Goal: Task Accomplishment & Management: Use online tool/utility

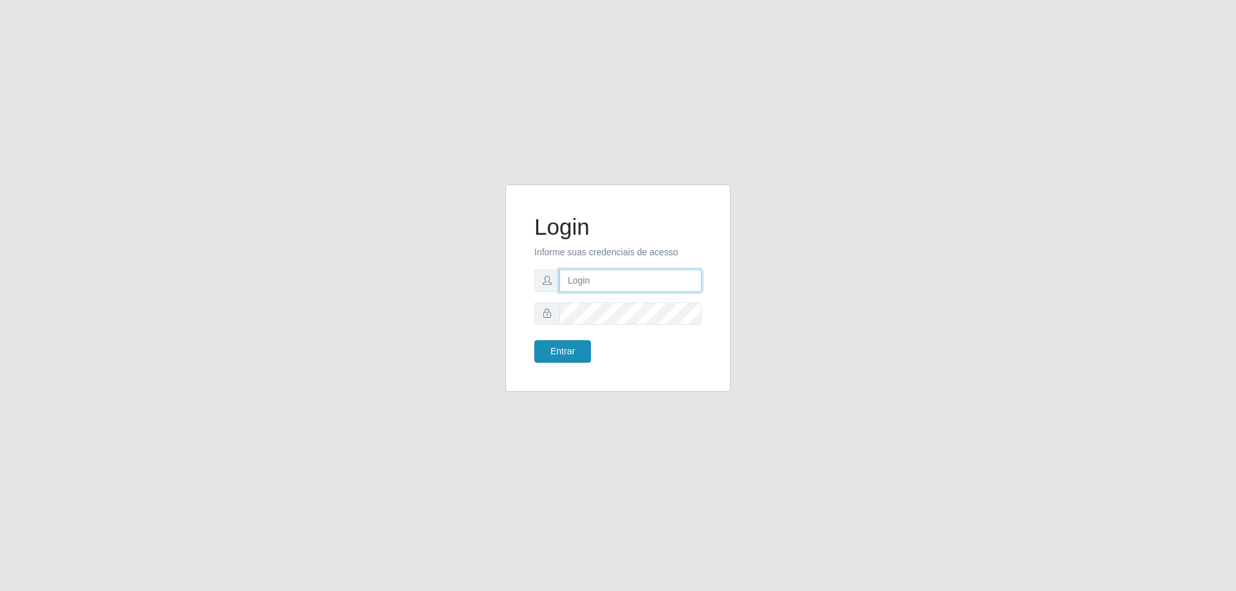
type input "mayara@frigomaster"
click at [561, 355] on button "Entrar" at bounding box center [562, 351] width 57 height 23
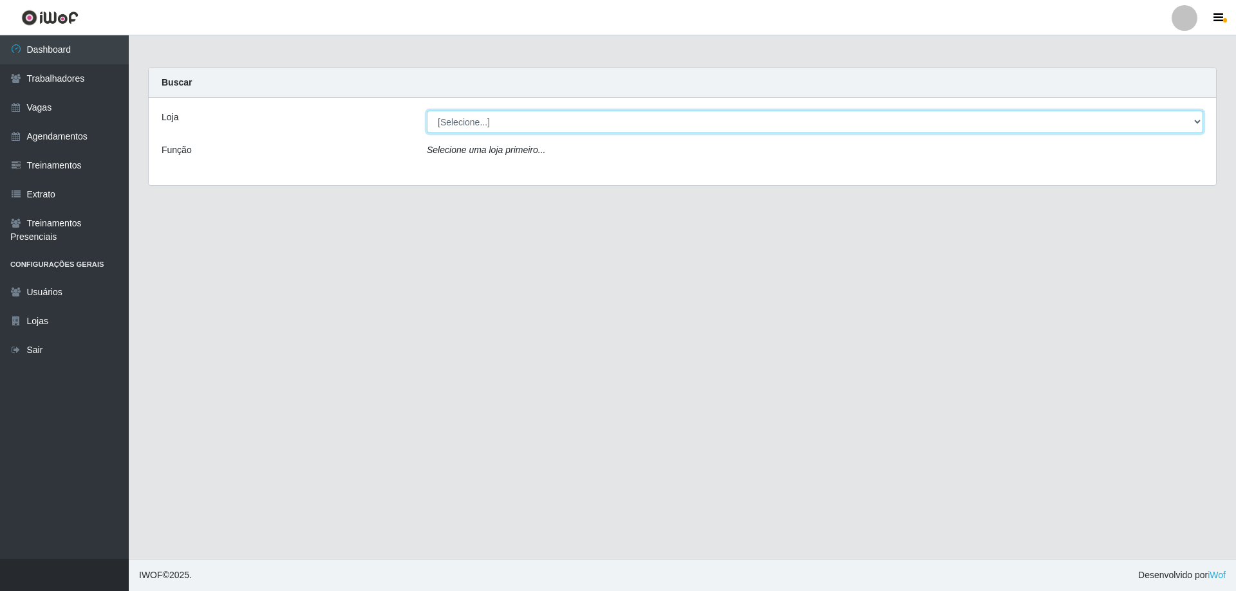
click at [683, 127] on select "[Selecione...] FrigoMaster" at bounding box center [815, 122] width 776 height 23
select select "392"
click at [427, 111] on select "[Selecione...] FrigoMaster" at bounding box center [815, 122] width 776 height 23
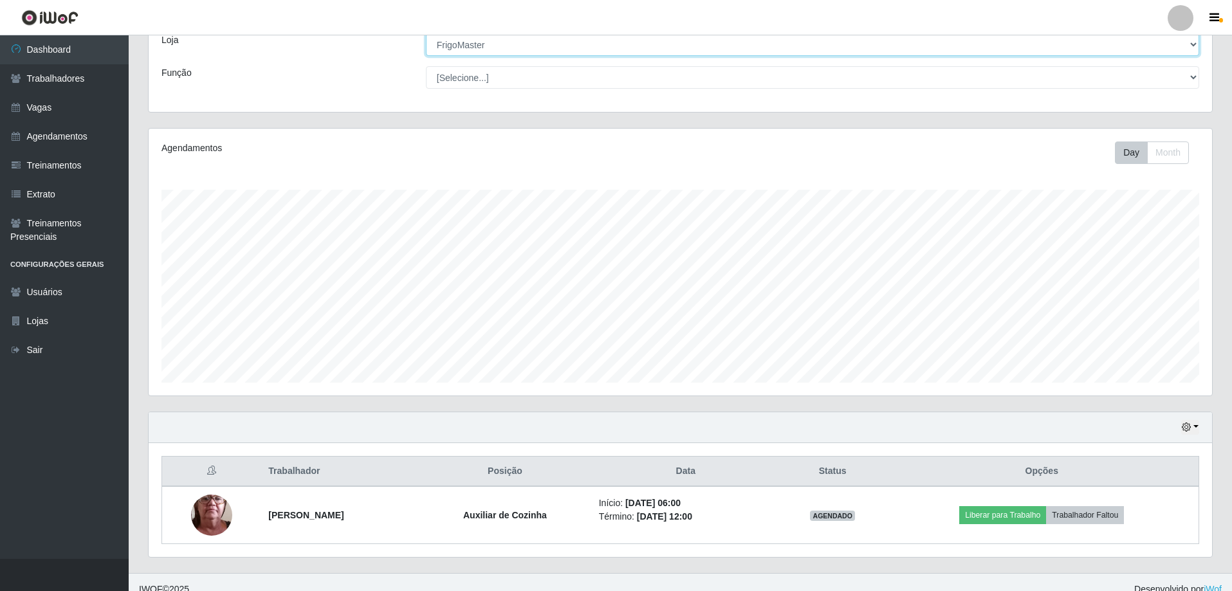
scroll to position [91, 0]
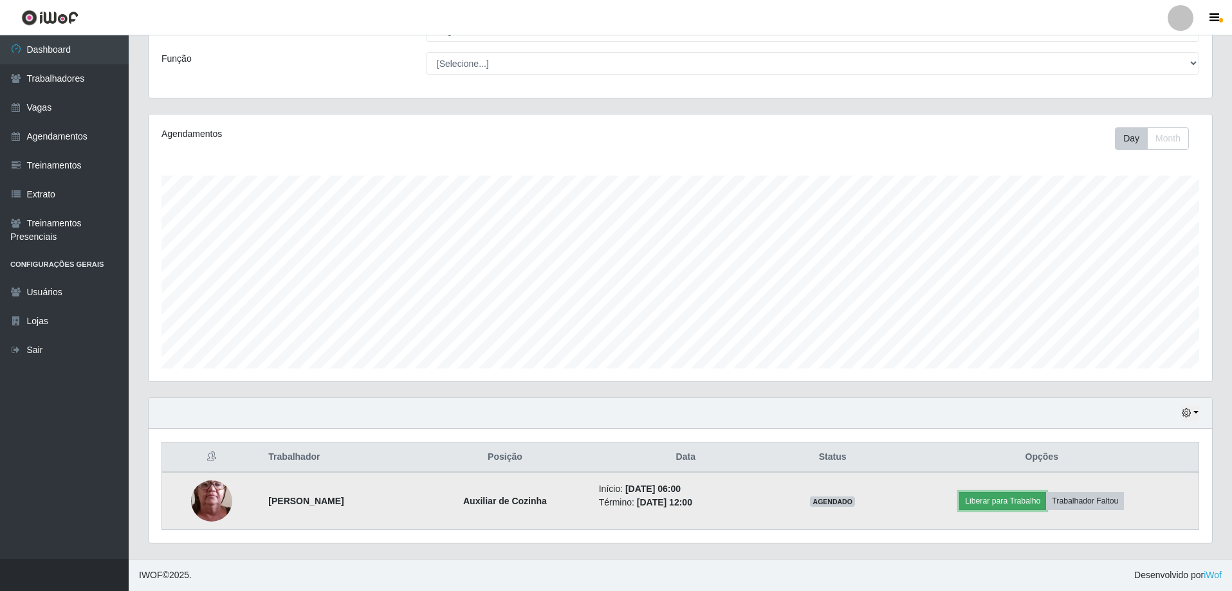
click at [996, 505] on button "Liberar para Trabalho" at bounding box center [1003, 501] width 87 height 18
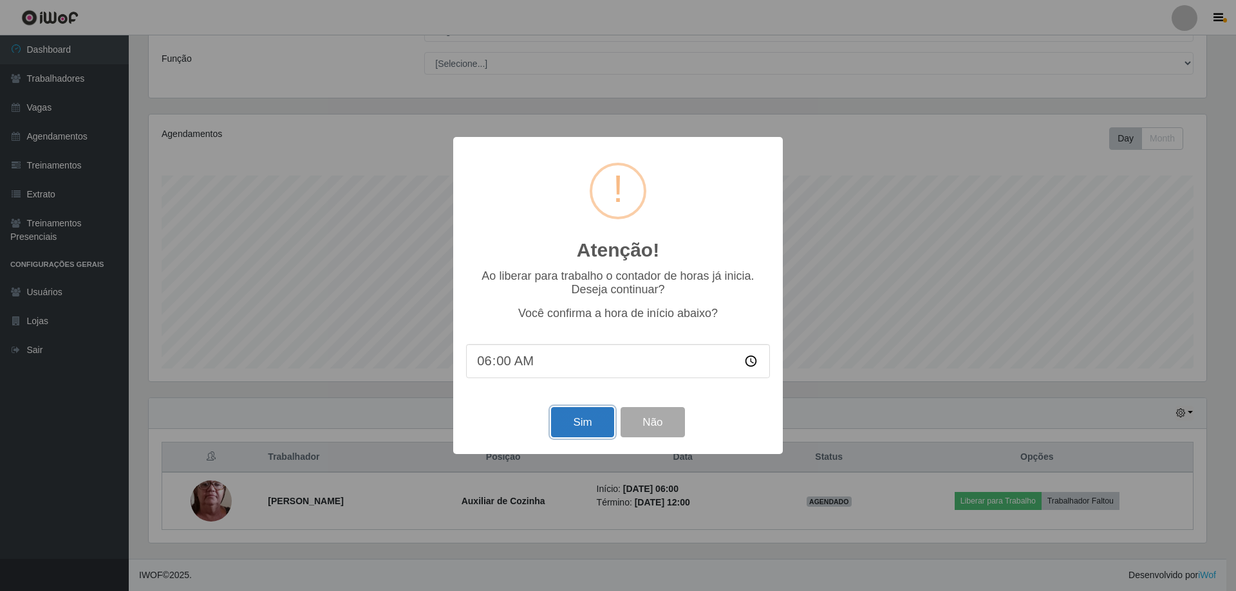
click at [577, 426] on button "Sim" at bounding box center [582, 422] width 62 height 30
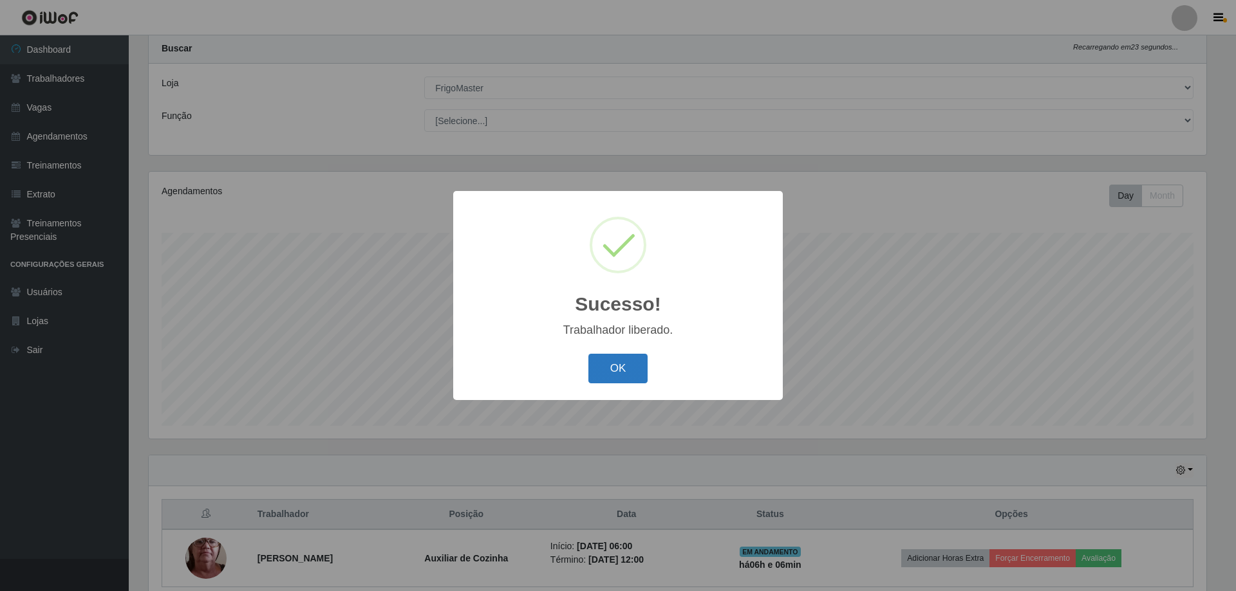
click at [613, 369] on button "OK" at bounding box center [618, 369] width 60 height 30
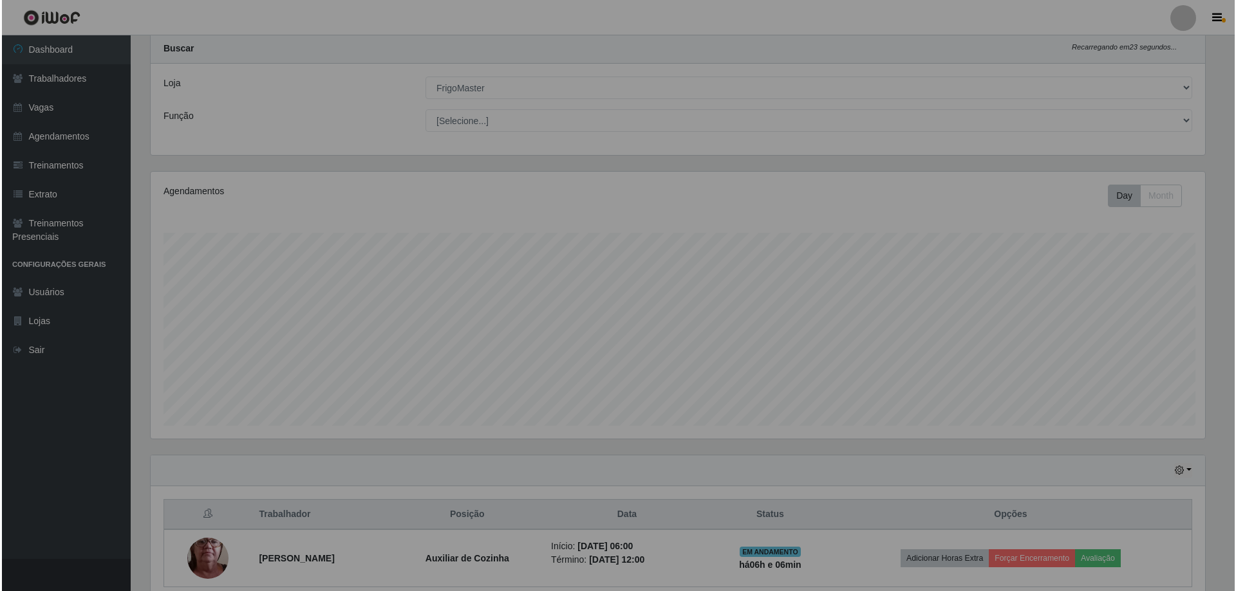
scroll to position [267, 1064]
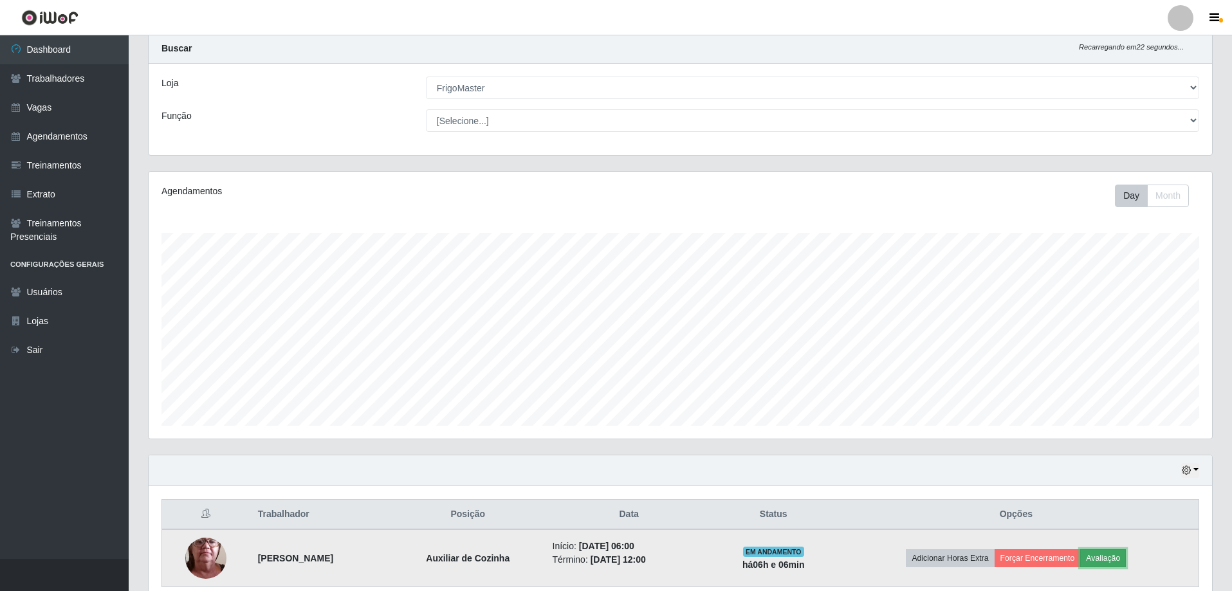
click at [1113, 562] on button "Avaliação" at bounding box center [1103, 559] width 46 height 18
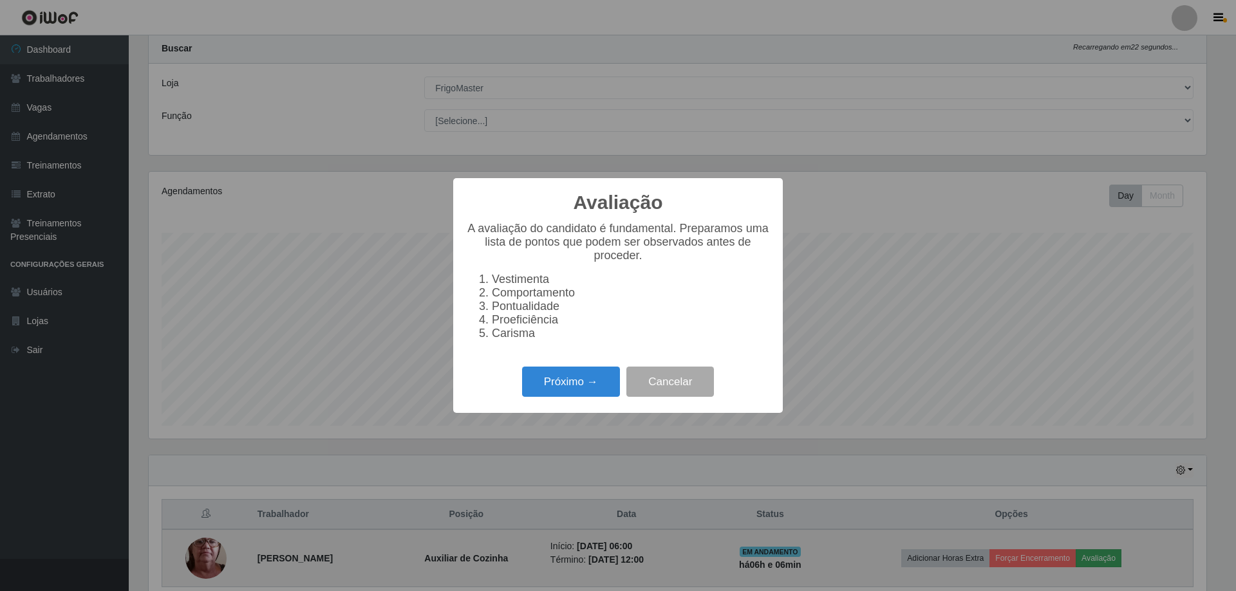
scroll to position [267, 1057]
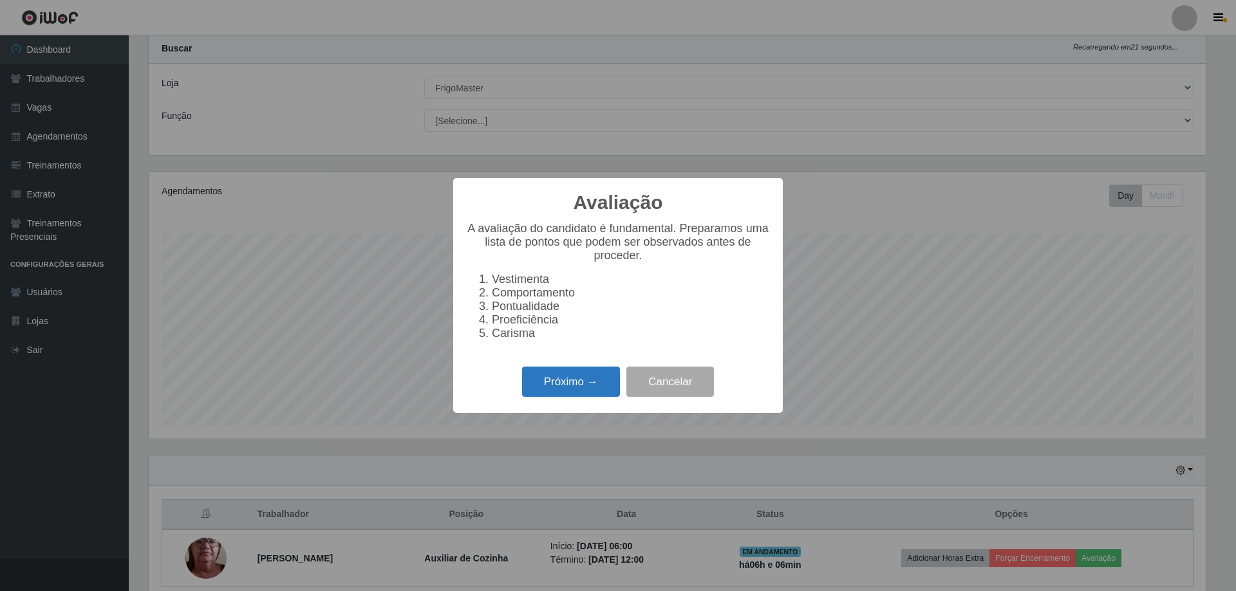
click at [585, 389] on button "Próximo →" at bounding box center [571, 382] width 98 height 30
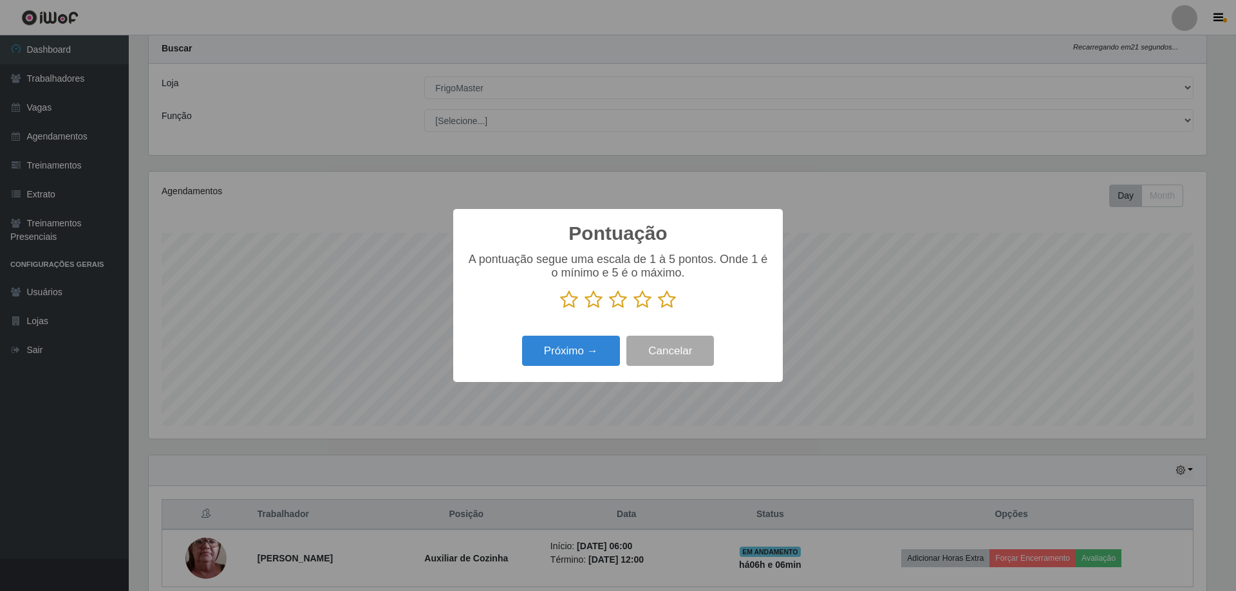
scroll to position [643264, 642474]
click at [663, 302] on icon at bounding box center [667, 299] width 18 height 19
click at [658, 310] on input "radio" at bounding box center [658, 310] width 0 height 0
click at [572, 342] on button "Próximo →" at bounding box center [571, 351] width 98 height 30
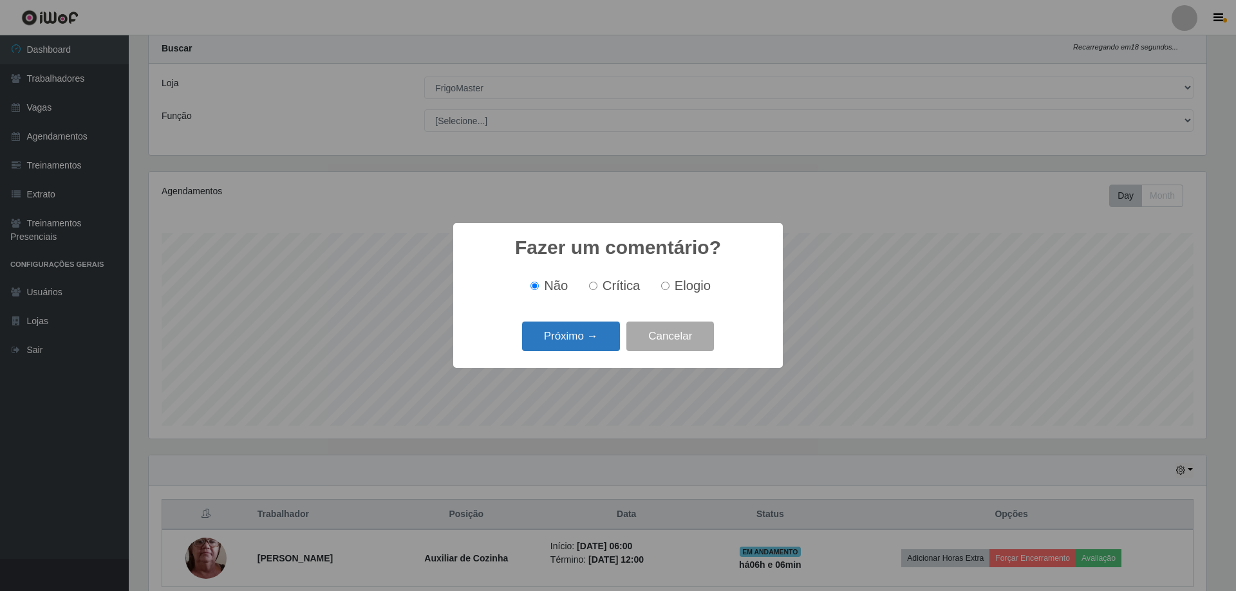
click at [573, 342] on button "Próximo →" at bounding box center [571, 337] width 98 height 30
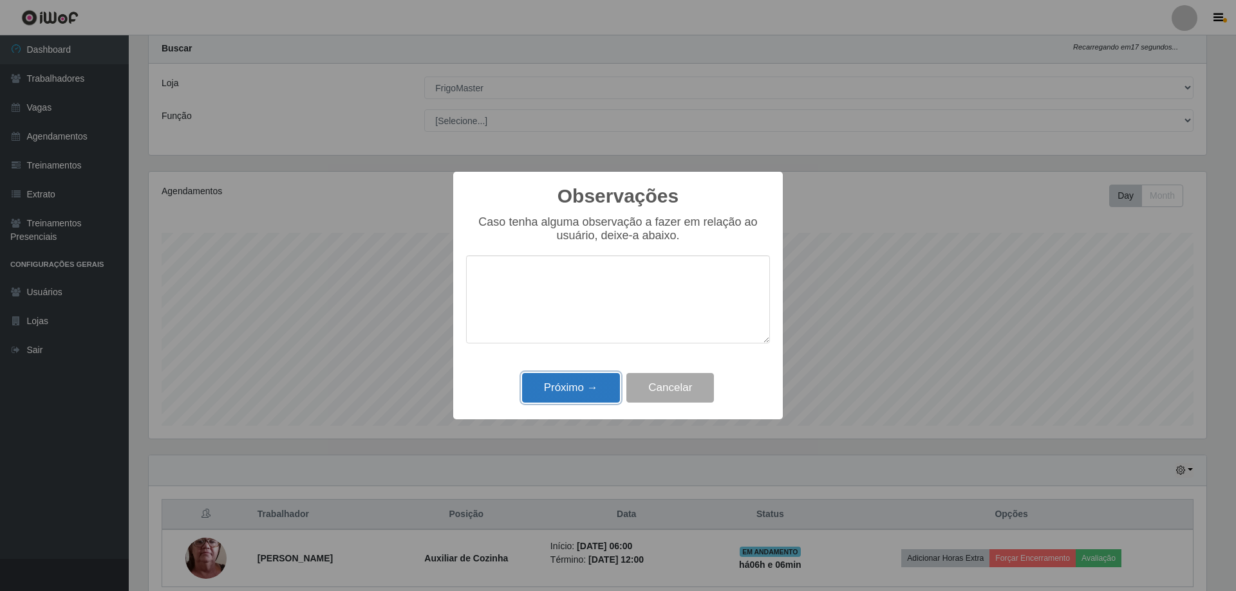
click at [571, 384] on button "Próximo →" at bounding box center [571, 388] width 98 height 30
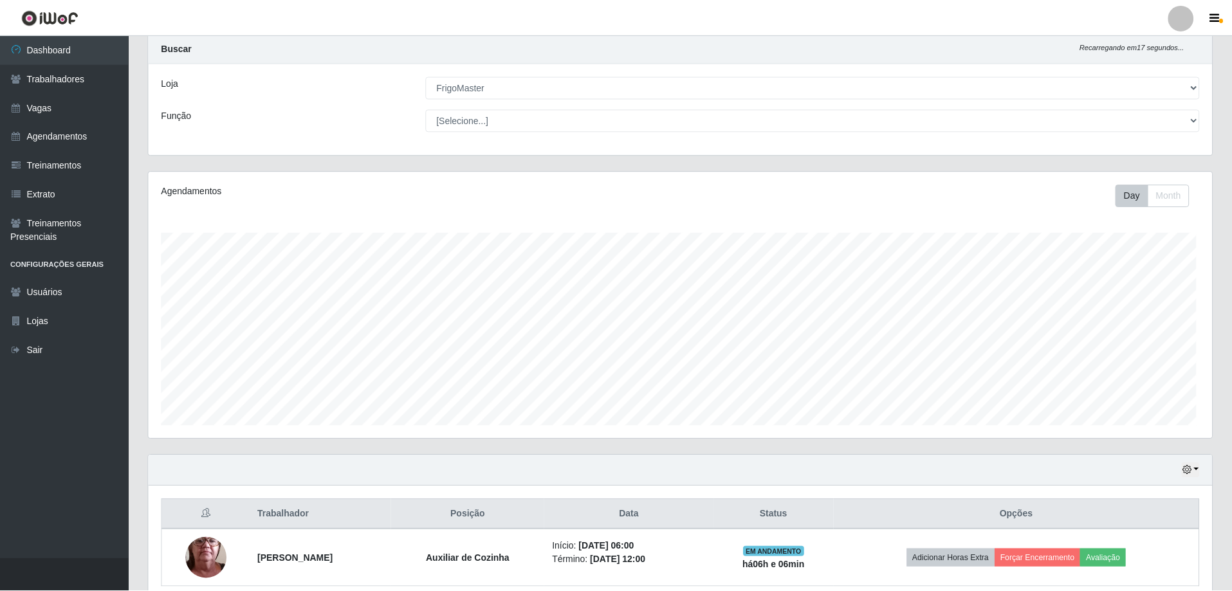
scroll to position [267, 1064]
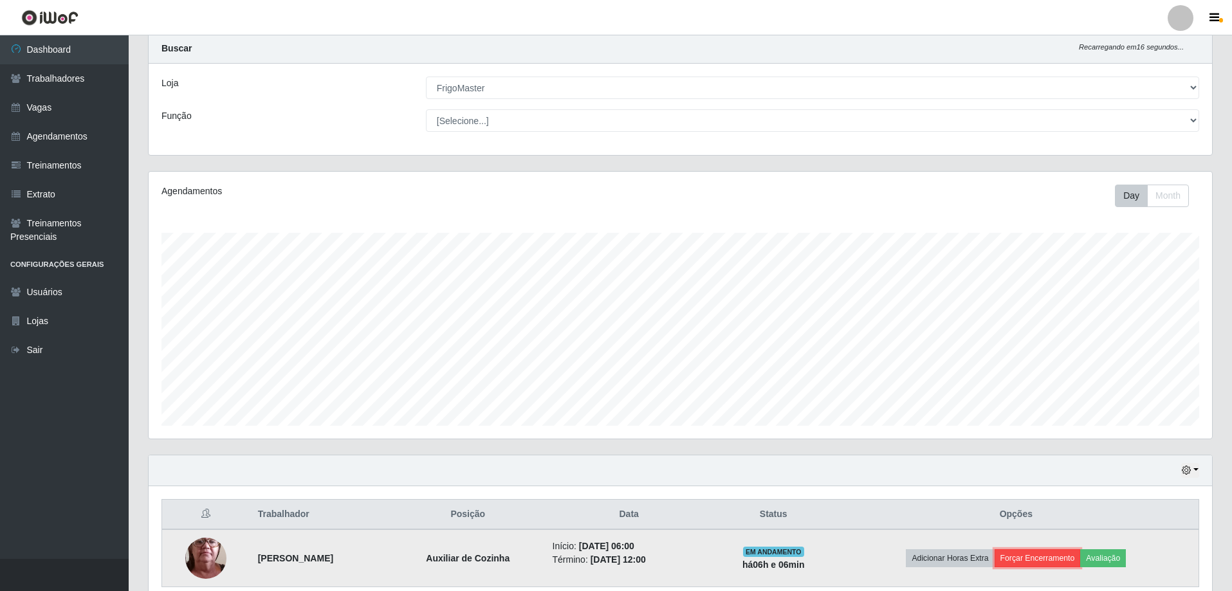
click at [1029, 559] on button "Forçar Encerramento" at bounding box center [1038, 559] width 86 height 18
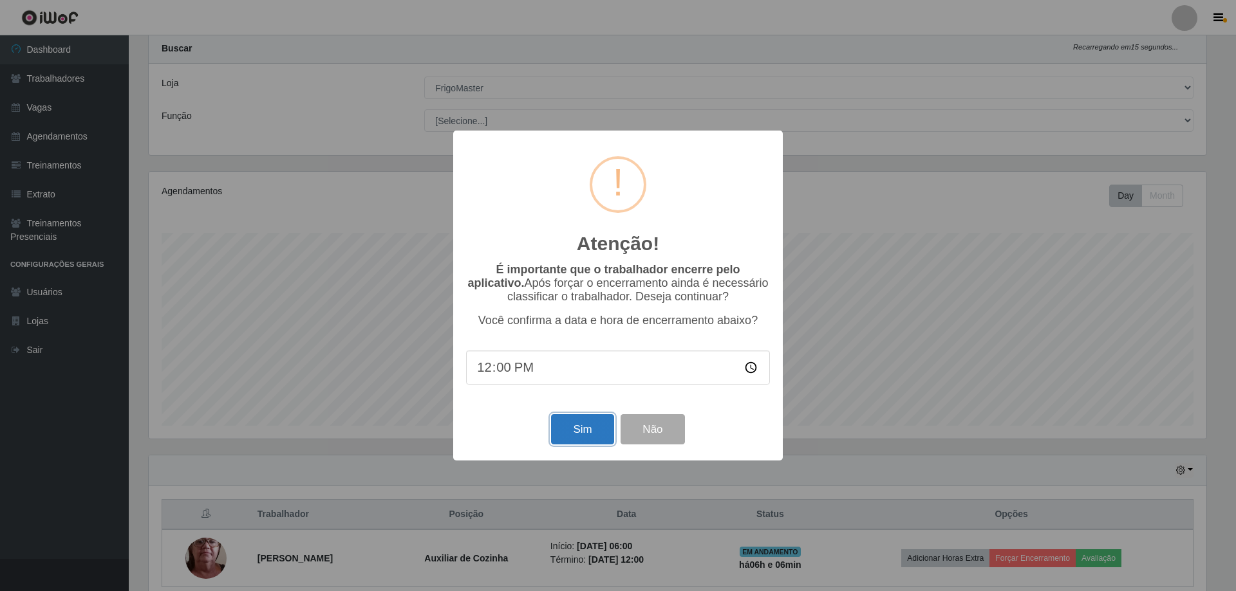
click at [572, 440] on button "Sim" at bounding box center [582, 429] width 62 height 30
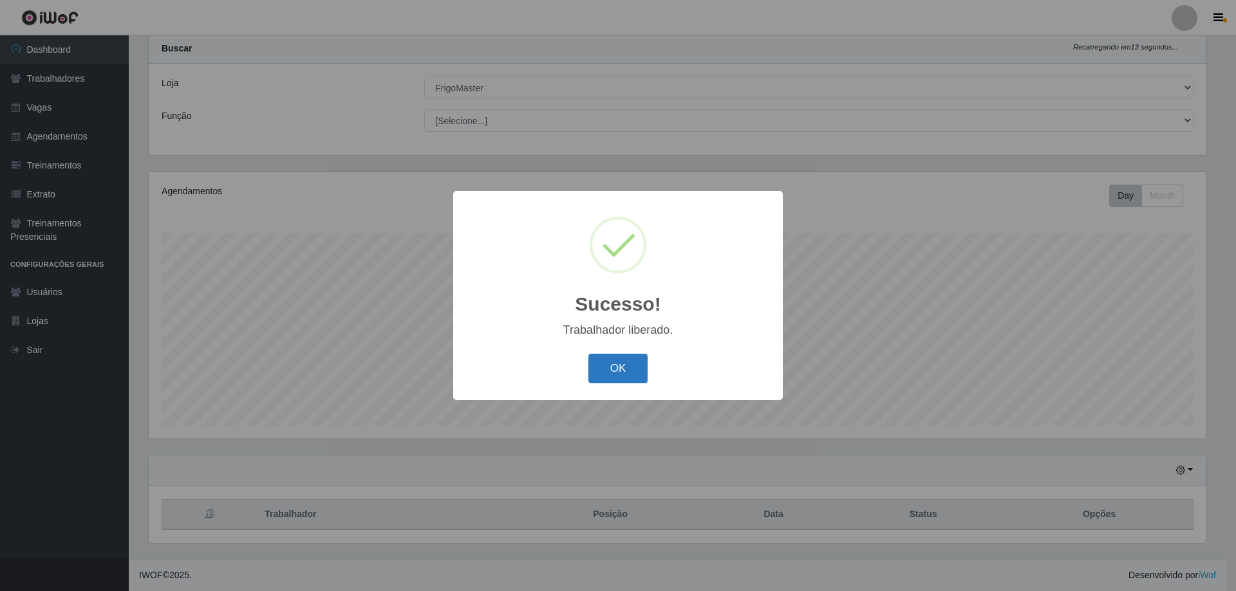
click at [620, 375] on button "OK" at bounding box center [618, 369] width 60 height 30
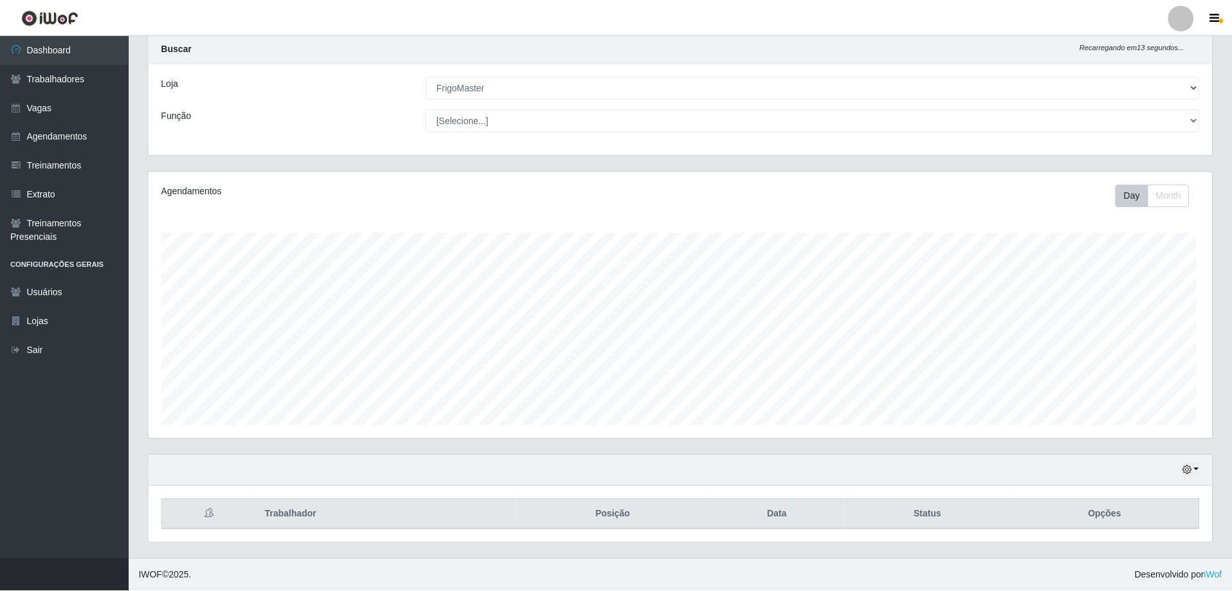
scroll to position [267, 1064]
